Goal: Information Seeking & Learning: Learn about a topic

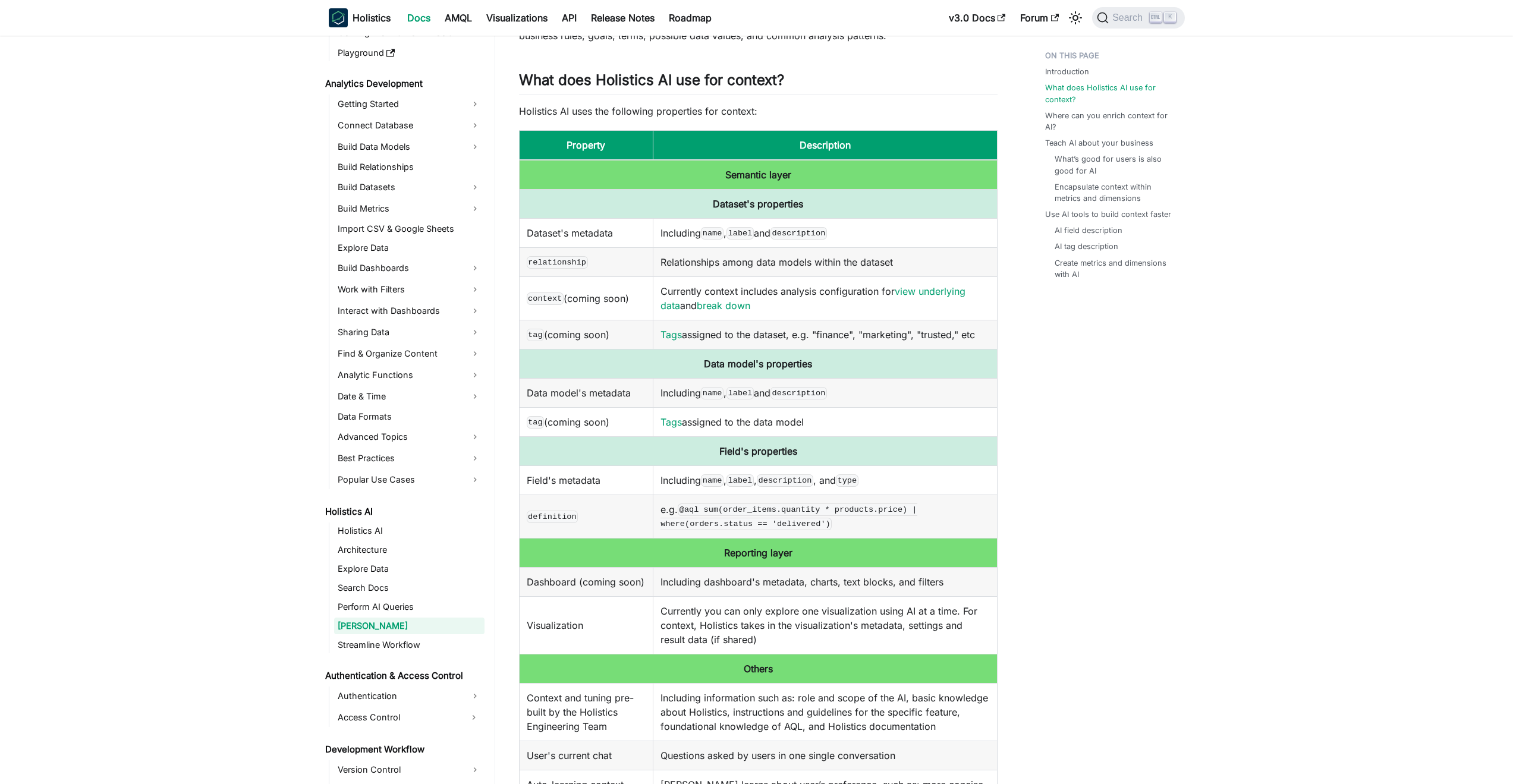
scroll to position [214, 0]
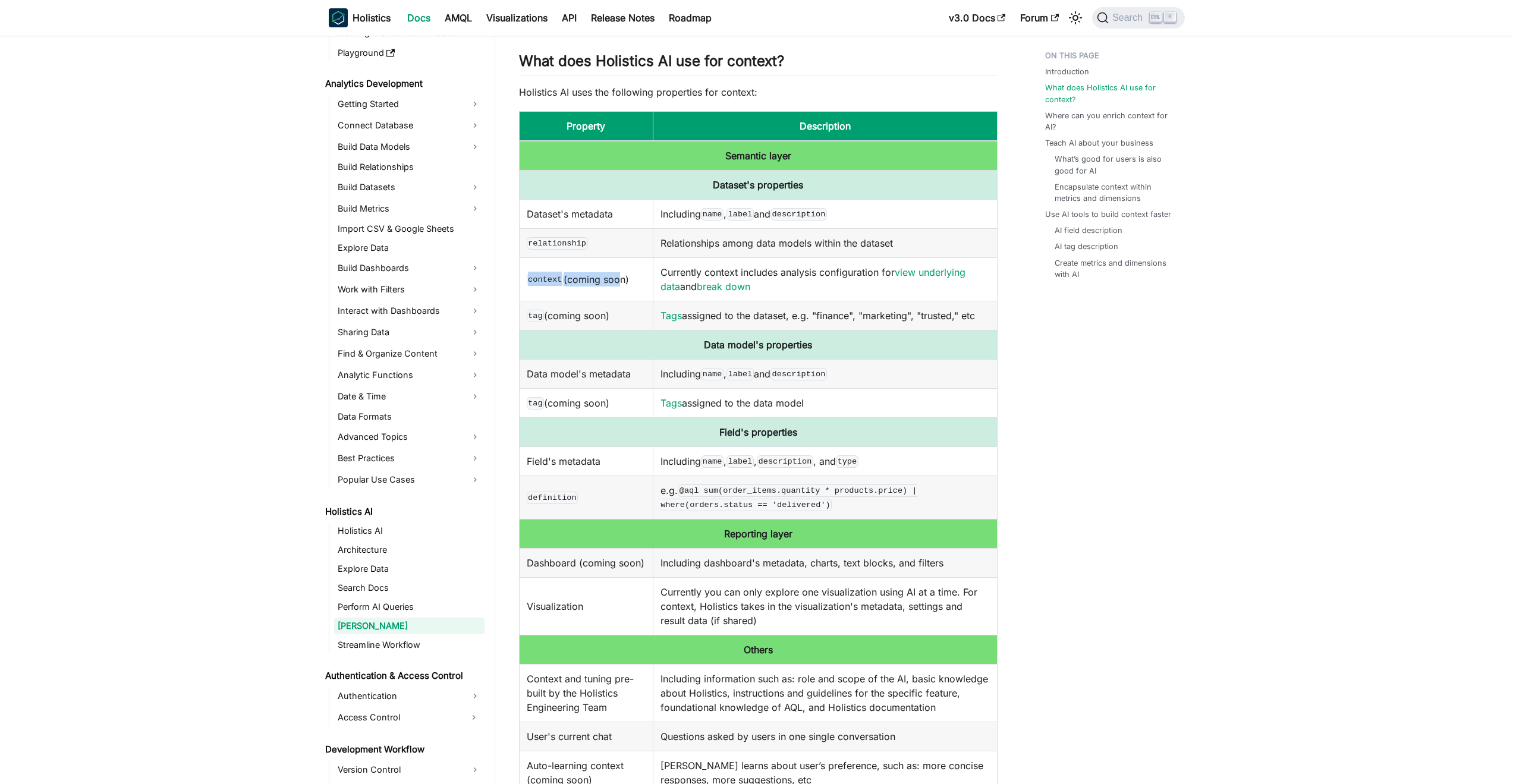
drag, startPoint x: 530, startPoint y: 278, endPoint x: 618, endPoint y: 275, distance: 88.1
click at [618, 275] on td "context (coming soon)" at bounding box center [587, 279] width 134 height 43
drag, startPoint x: 528, startPoint y: 312, endPoint x: 639, endPoint y: 309, distance: 111.0
click at [639, 309] on td "tag (coming soon)" at bounding box center [587, 315] width 134 height 30
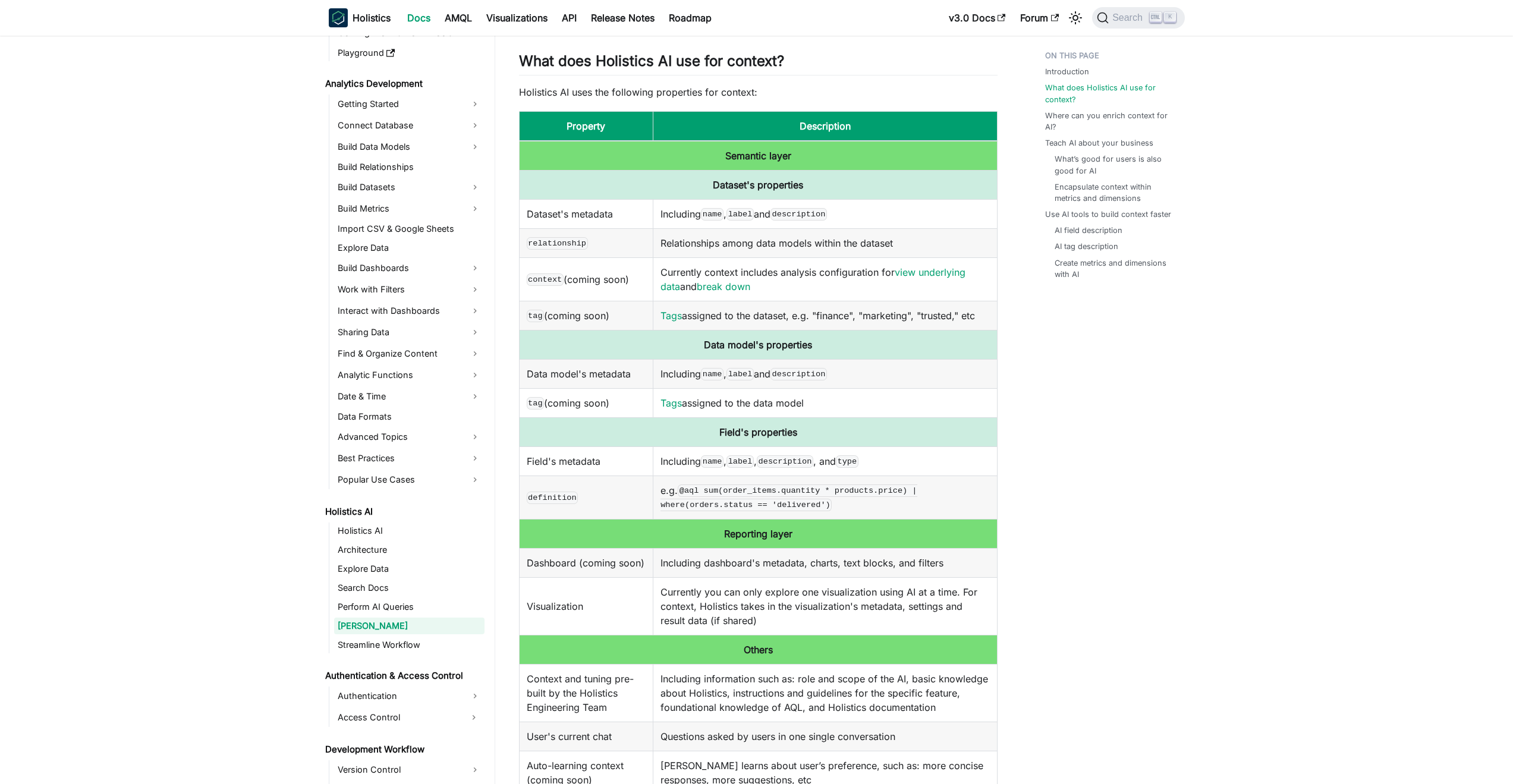
drag, startPoint x: 639, startPoint y: 309, endPoint x: 575, endPoint y: 279, distance: 70.7
click at [575, 279] on tbody "Semantic layer Dataset's properties Dataset's metadata Including name , label a…" at bounding box center [758, 468] width 478 height 654
click at [575, 279] on td "context (coming soon)" at bounding box center [587, 279] width 134 height 43
drag, startPoint x: 614, startPoint y: 317, endPoint x: 531, endPoint y: 278, distance: 91.7
click at [531, 278] on tbody "Semantic layer Dataset's properties Dataset's metadata Including name , label a…" at bounding box center [758, 468] width 478 height 654
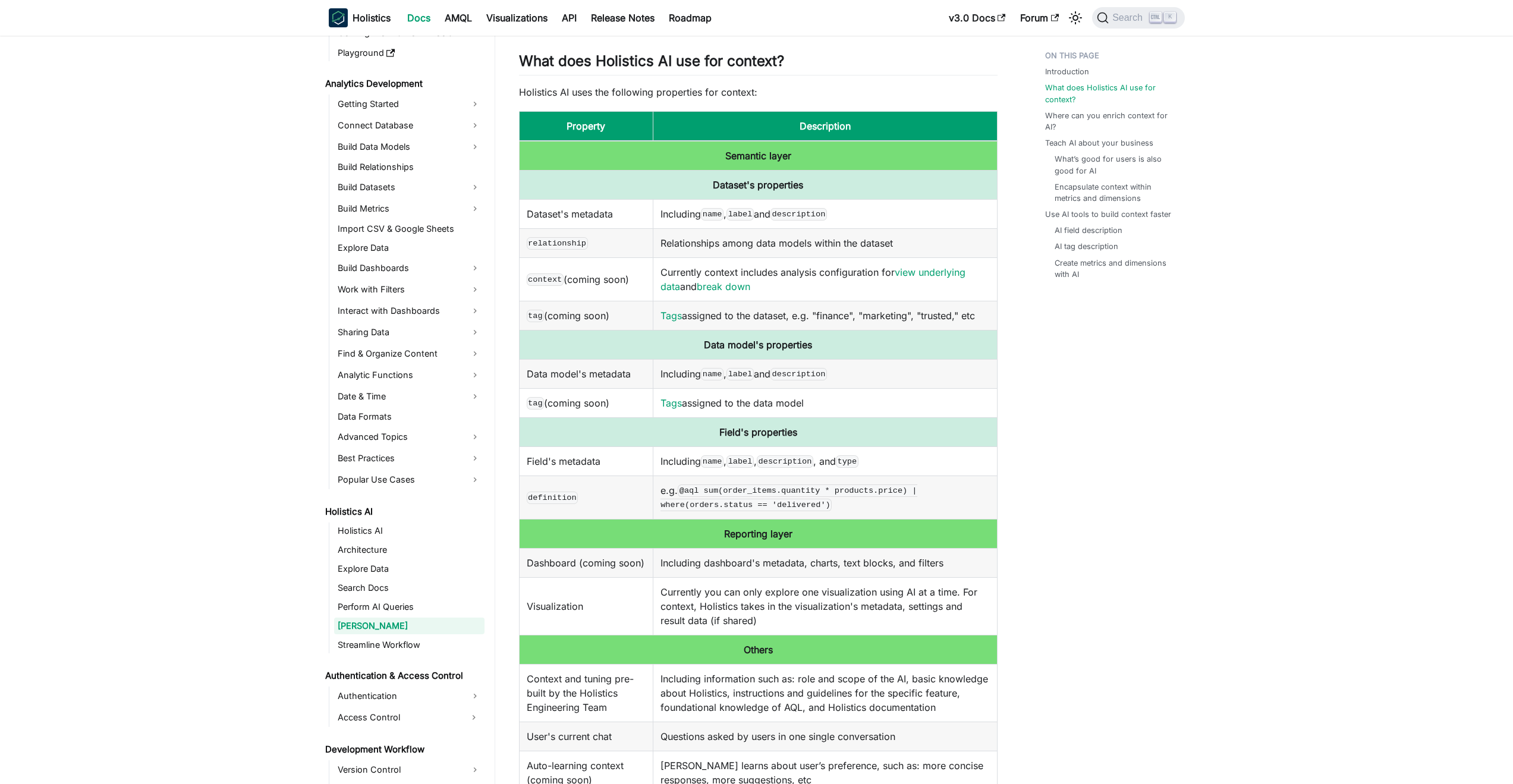
click at [862, 300] on td "Currently context includes analysis configuration for view underlying data and …" at bounding box center [825, 279] width 344 height 43
